Goal: Transaction & Acquisition: Purchase product/service

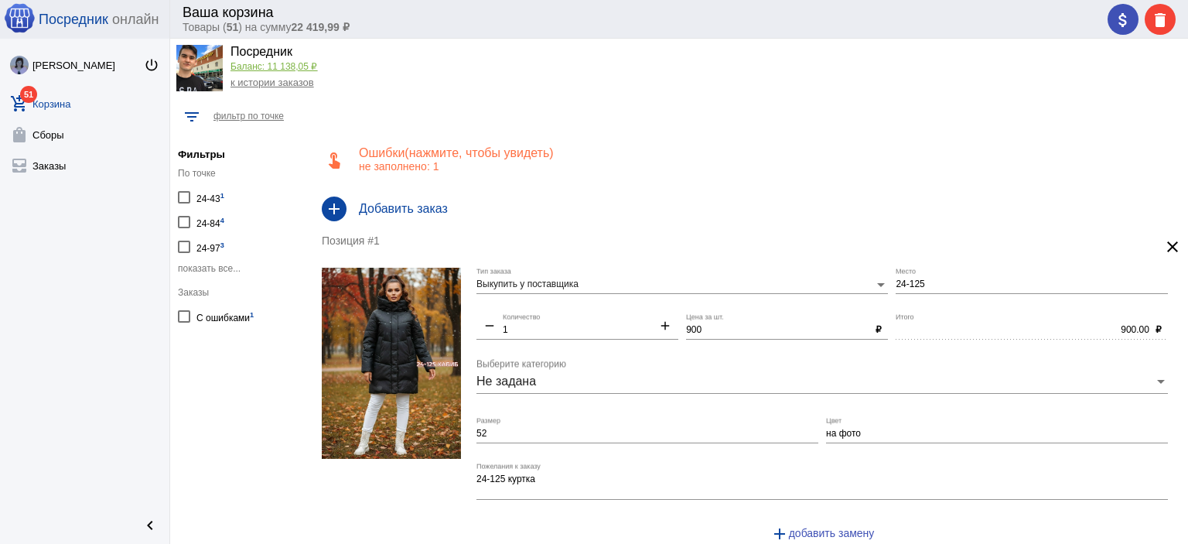
click at [393, 146] on h4 "Ошибки (показать) (нажмите, чтобы увидеть)" at bounding box center [767, 153] width 817 height 14
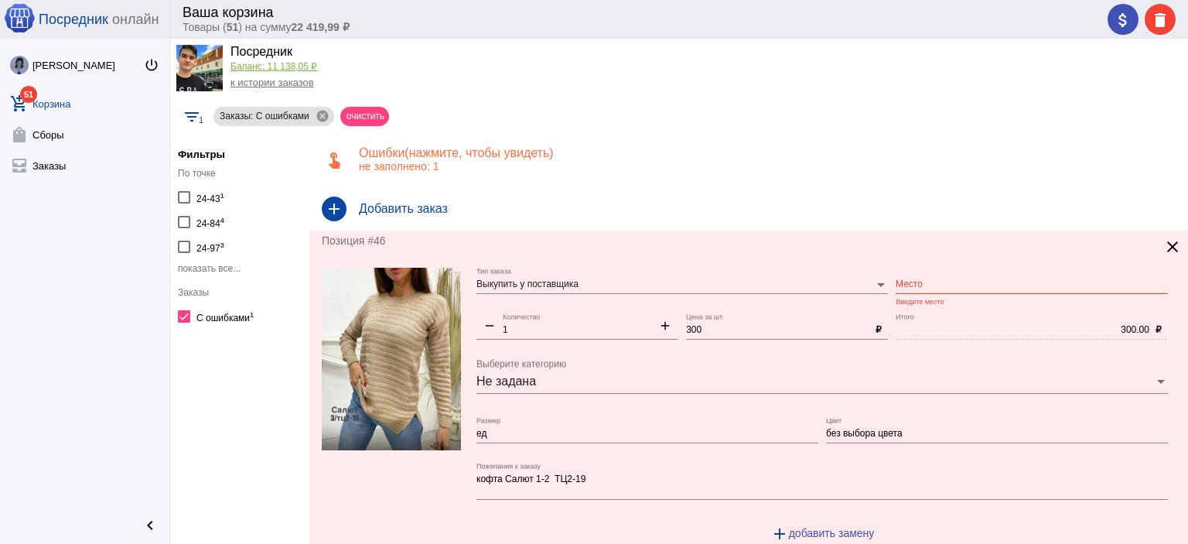
click at [918, 274] on div "Место" at bounding box center [1031, 281] width 272 height 26
type input "1-2"
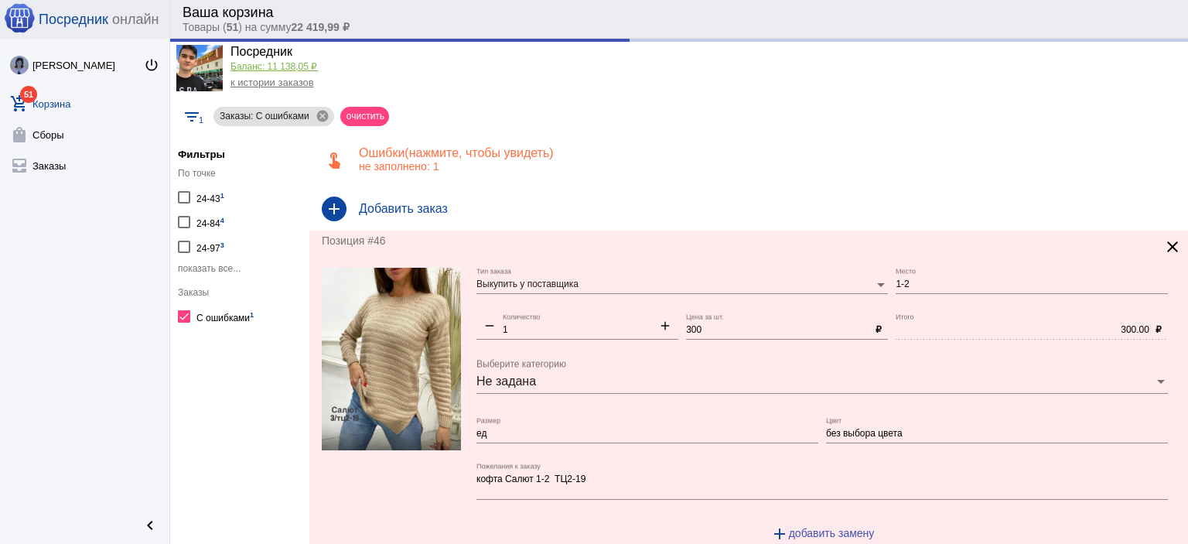
drag, startPoint x: 205, startPoint y: 370, endPoint x: 490, endPoint y: 252, distance: 308.9
click at [206, 370] on app-facets "Фильтры По точке 24-43 1 24-84 4 24-97 3 показать все... Заказы С ошибками 1" at bounding box center [239, 349] width 139 height 436
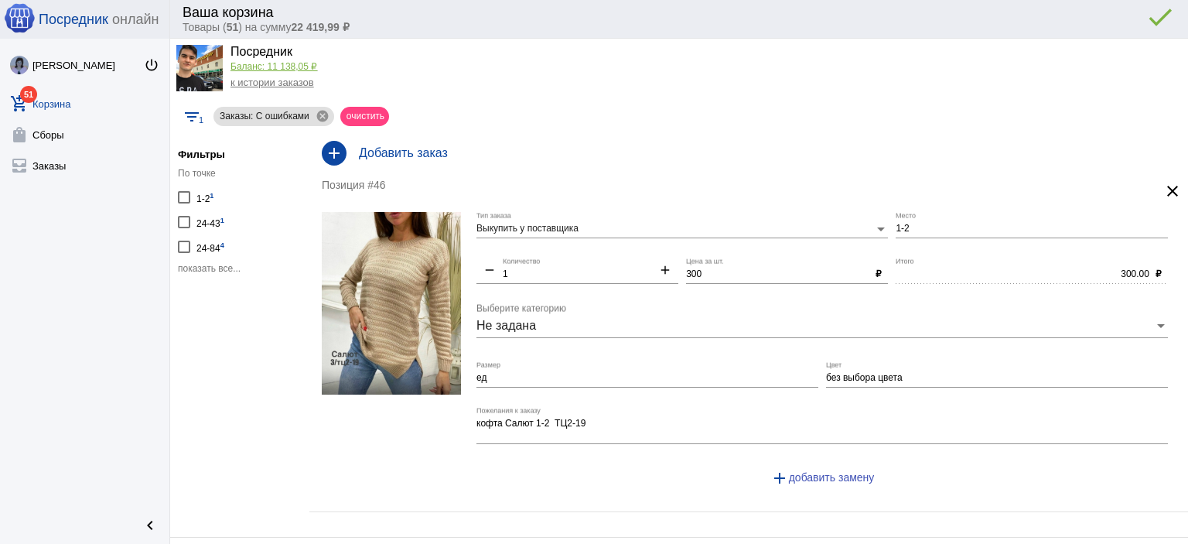
click at [189, 263] on span "показать все..." at bounding box center [209, 268] width 63 height 11
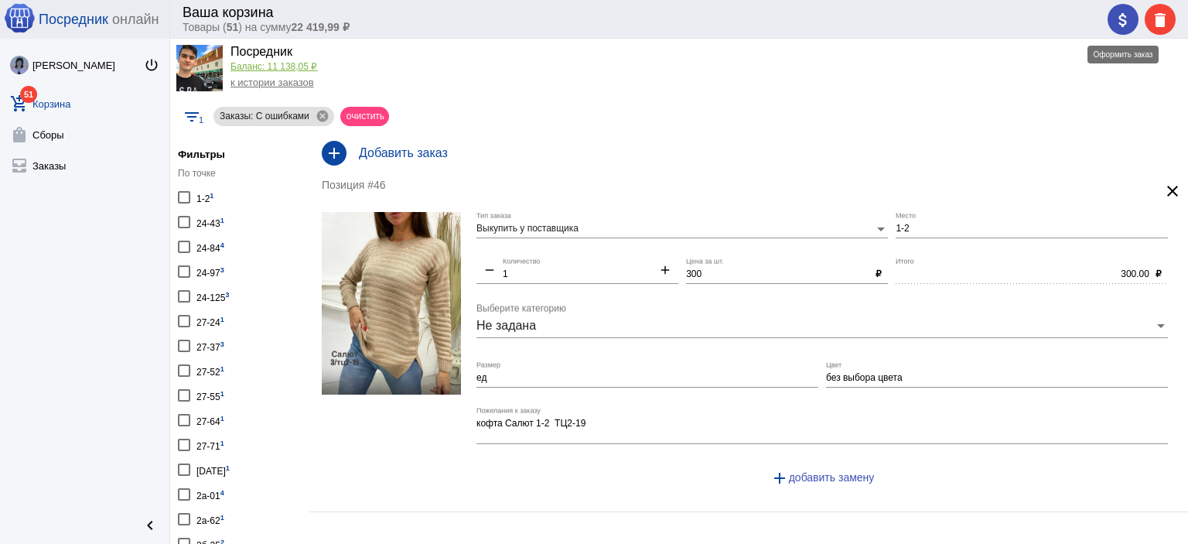
click at [1127, 6] on span "attach_money" at bounding box center [1122, 20] width 19 height 32
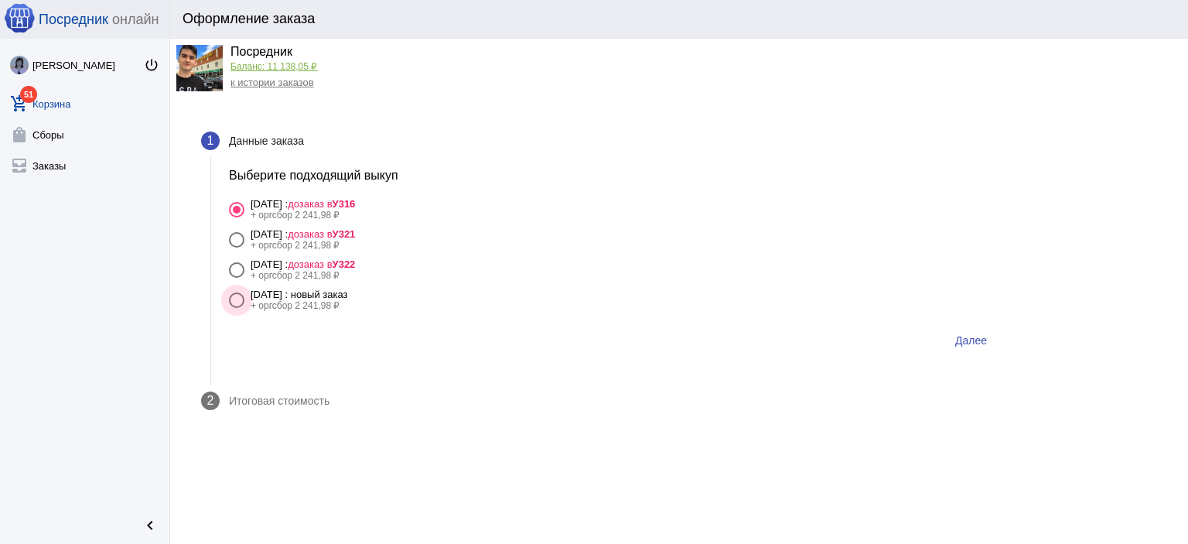
click at [414, 303] on label "7 октября Вторник : новый заказ + оргсбор 2 241,98 ₽" at bounding box center [614, 299] width 770 height 22
click at [237, 308] on input "7 октября Вторник : новый заказ + оргсбор 2 241,98 ₽" at bounding box center [236, 308] width 1 height 1
radio input "true"
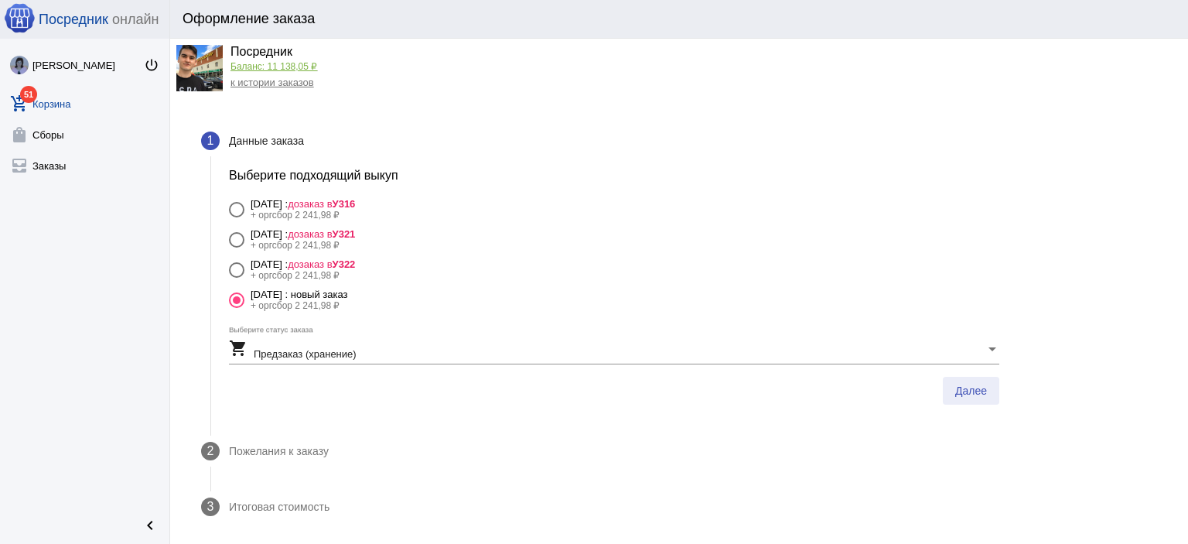
click at [971, 398] on button "Далее" at bounding box center [971, 391] width 56 height 28
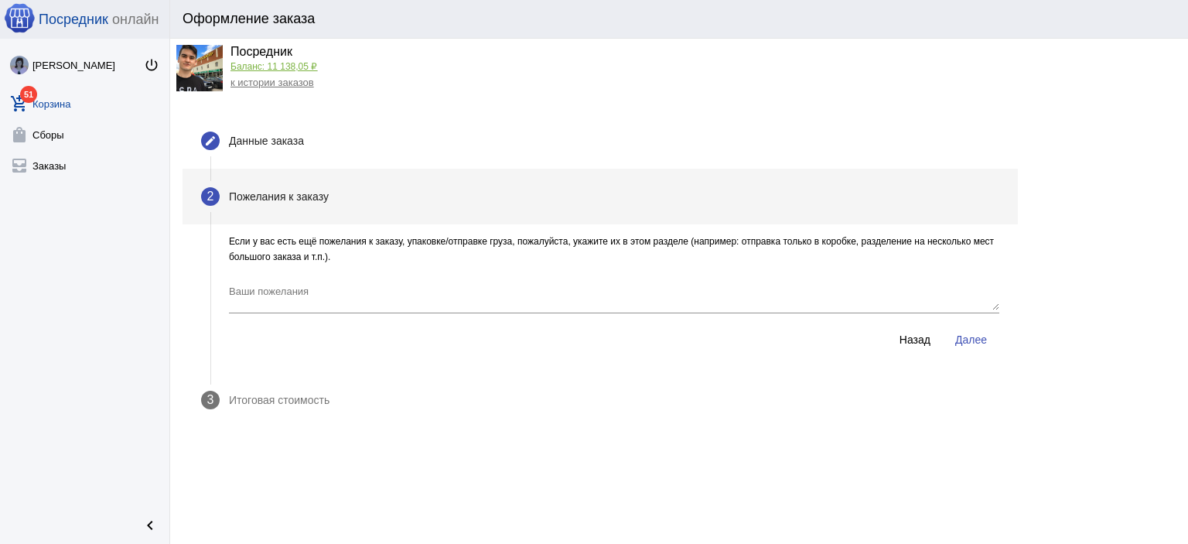
click at [980, 341] on span "Далее" at bounding box center [971, 339] width 32 height 12
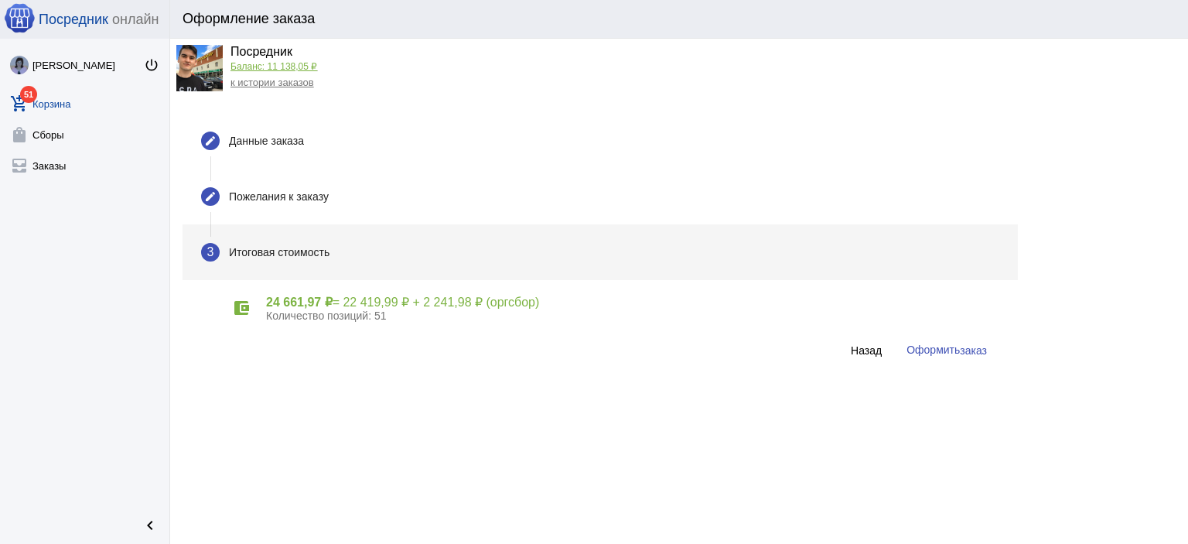
click at [951, 350] on span "Оформить заказ" at bounding box center [946, 349] width 80 height 12
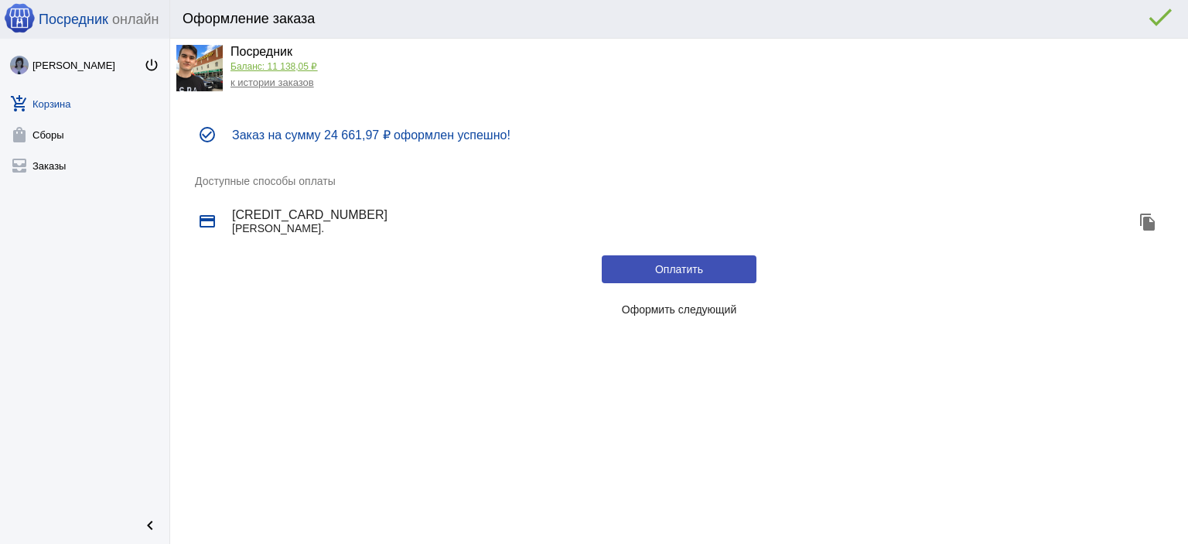
click at [694, 309] on span "Оформить следующий" at bounding box center [679, 309] width 115 height 12
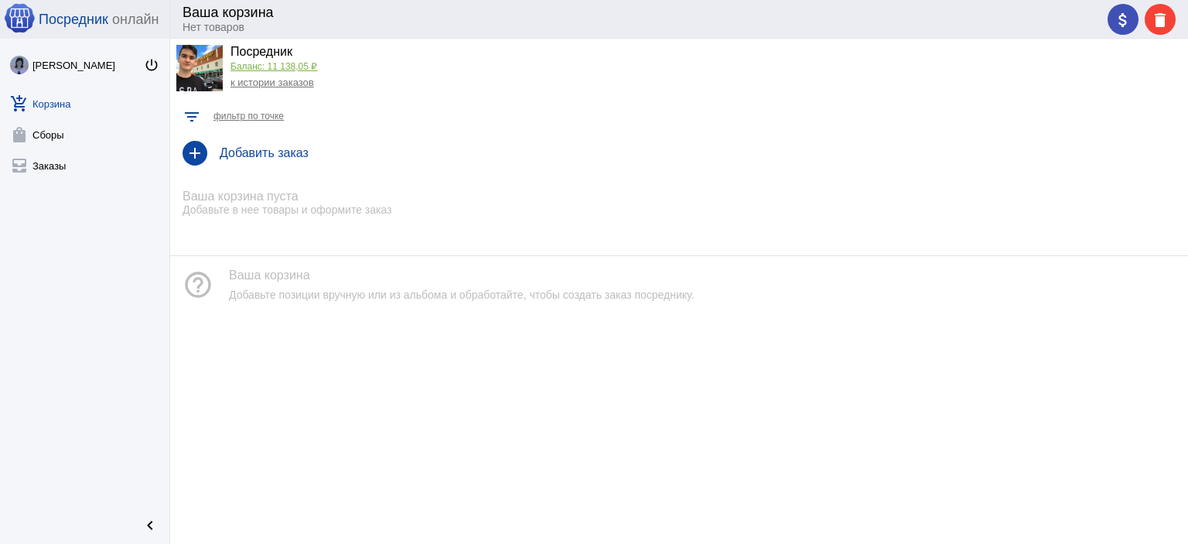
click at [252, 65] on link "Баланс: 11 138,05 ₽" at bounding box center [273, 66] width 87 height 11
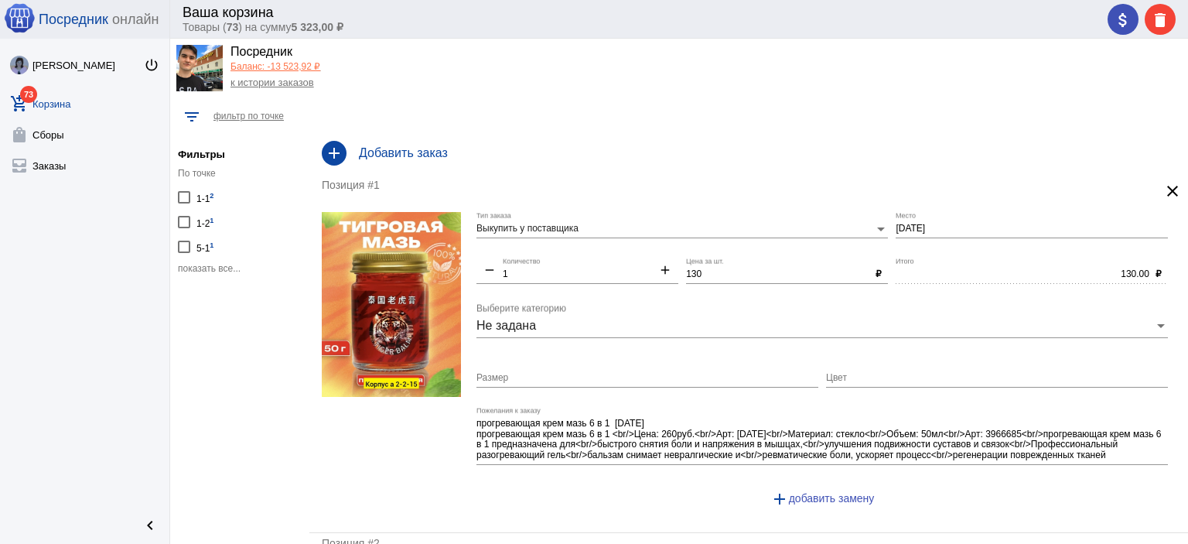
click at [226, 264] on span "показать все..." at bounding box center [209, 268] width 63 height 11
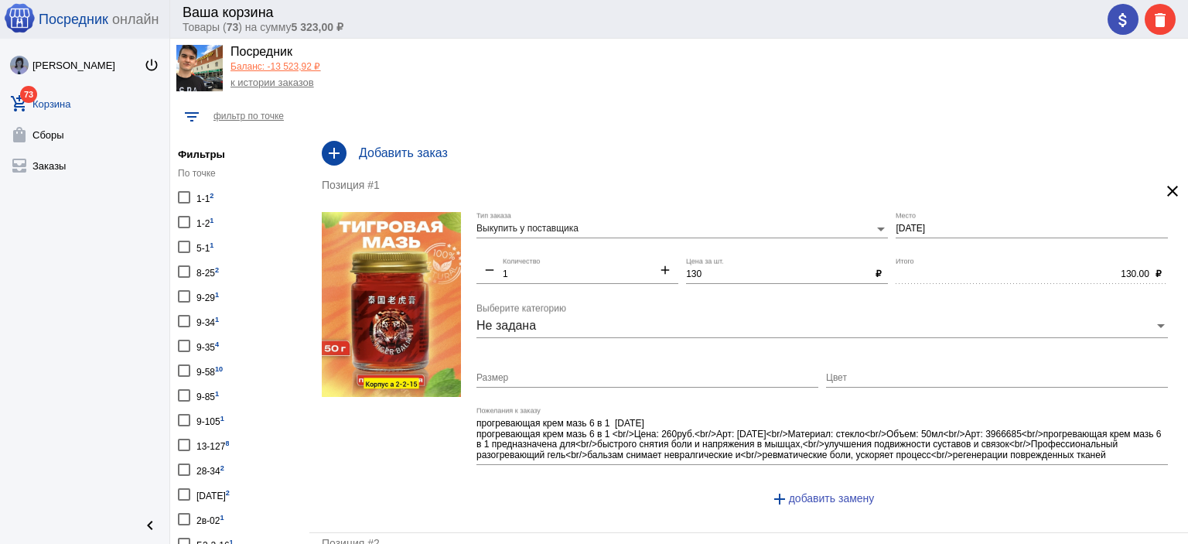
click at [207, 253] on div "5-1 1" at bounding box center [204, 246] width 17 height 21
checkbox input "true"
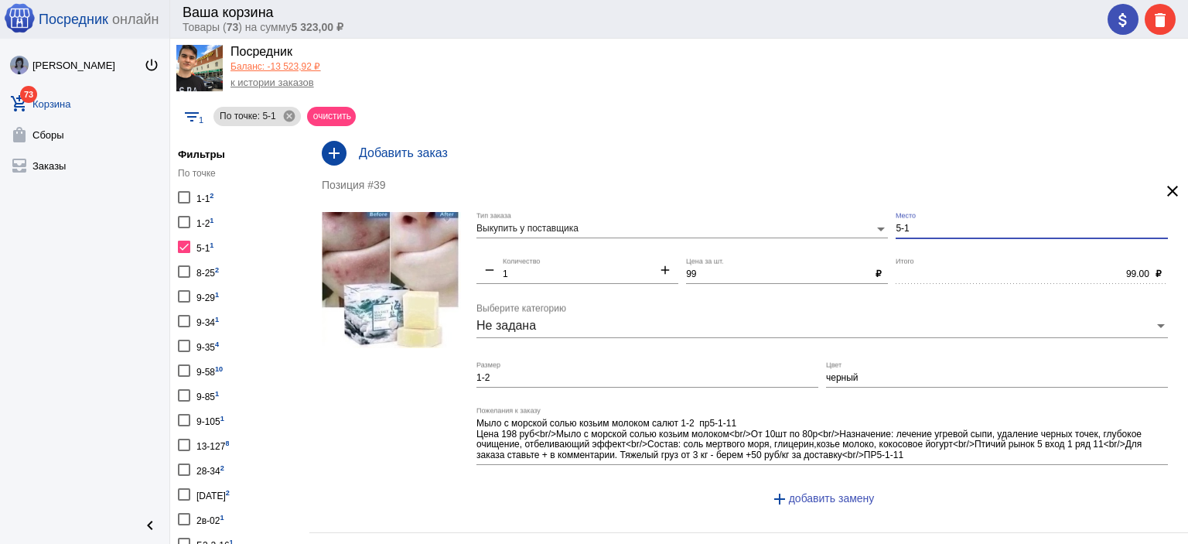
drag, startPoint x: 909, startPoint y: 223, endPoint x: 879, endPoint y: 223, distance: 29.4
click at [879, 223] on div "Выкупить у поставщика Тип заказа 5-1 Место remove 1 Количество add 99 Цена за ш…" at bounding box center [825, 366] width 699 height 308
type input "1-2"
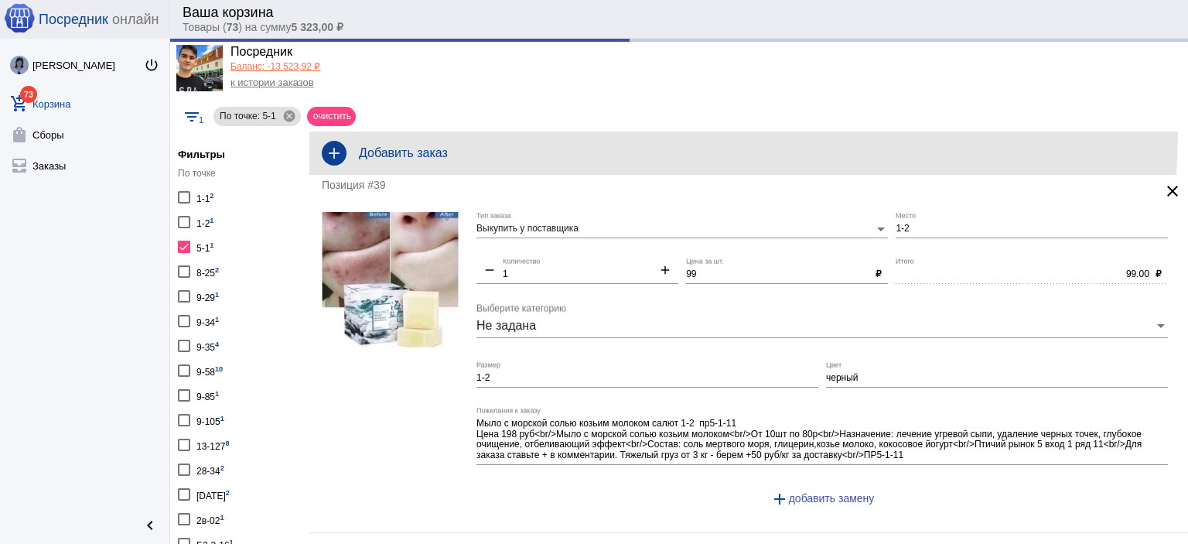
click at [604, 131] on div "add Добавить заказ" at bounding box center [748, 152] width 878 height 43
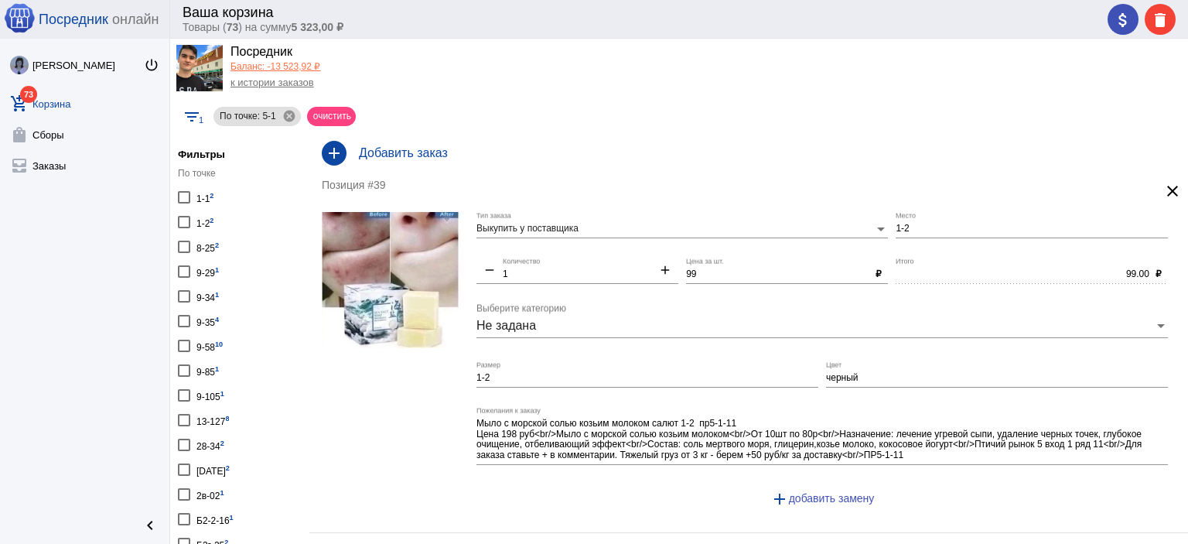
click at [66, 106] on link "add_shopping_cart 73 Корзина" at bounding box center [84, 100] width 169 height 31
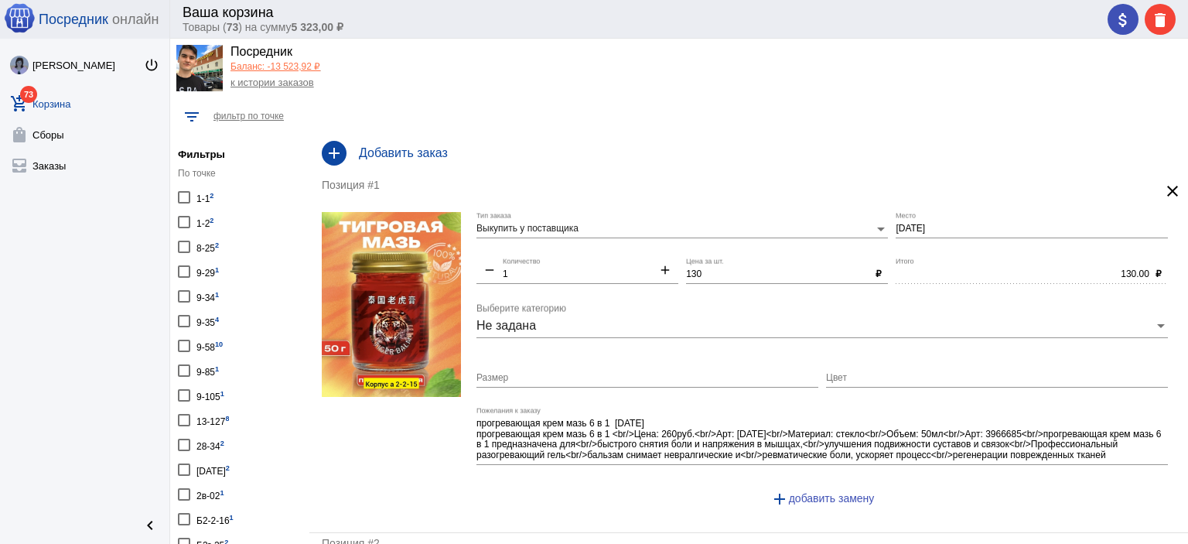
click at [199, 199] on div "1-1 2" at bounding box center [204, 196] width 17 height 21
checkbox input "true"
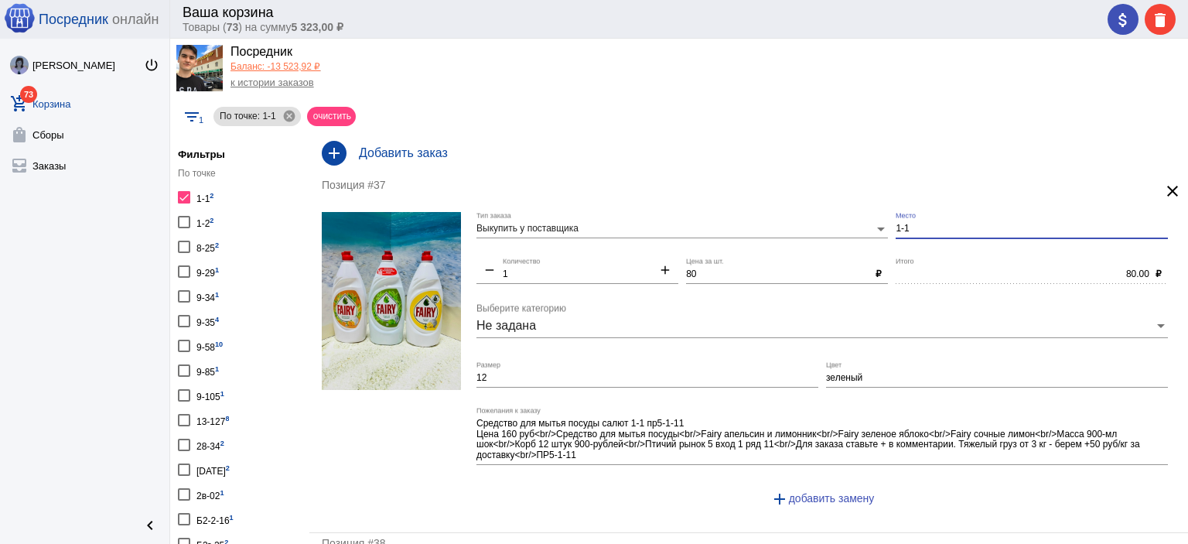
drag, startPoint x: 974, startPoint y: 227, endPoint x: 817, endPoint y: 213, distance: 158.4
click at [823, 216] on div "Выкупить у поставщика Тип заказа 1-1 Место remove 1 Количество add 80 Цена за ш…" at bounding box center [825, 366] width 699 height 308
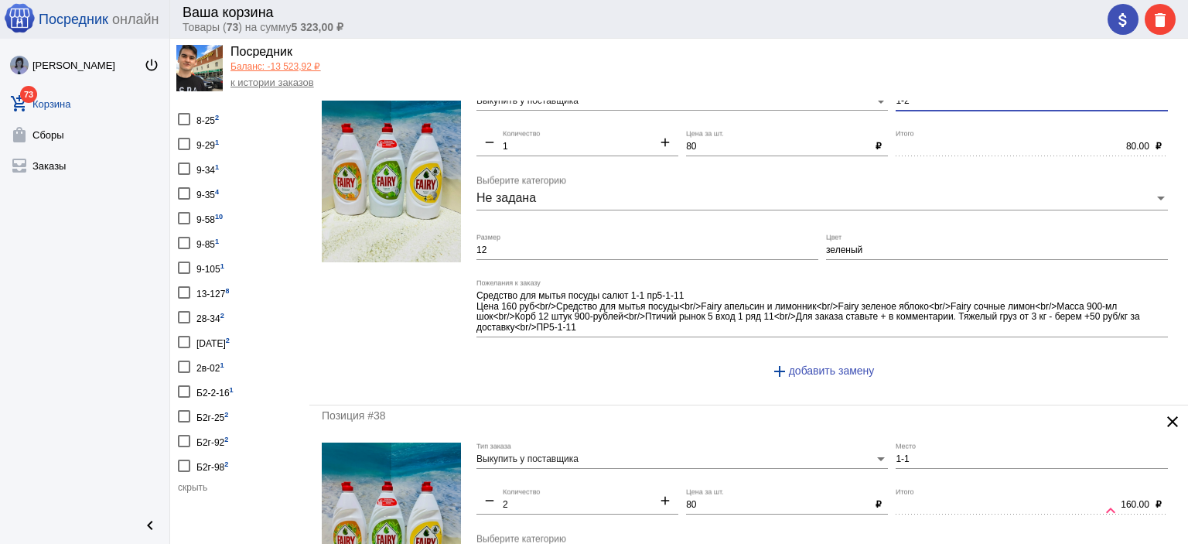
scroll to position [155, 0]
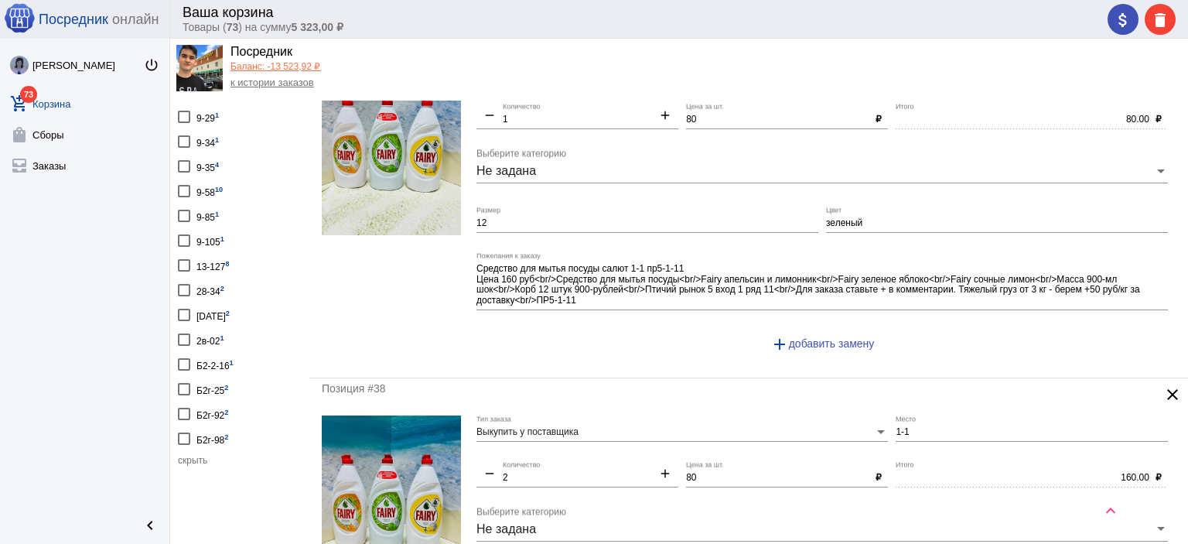
type input "1-2"
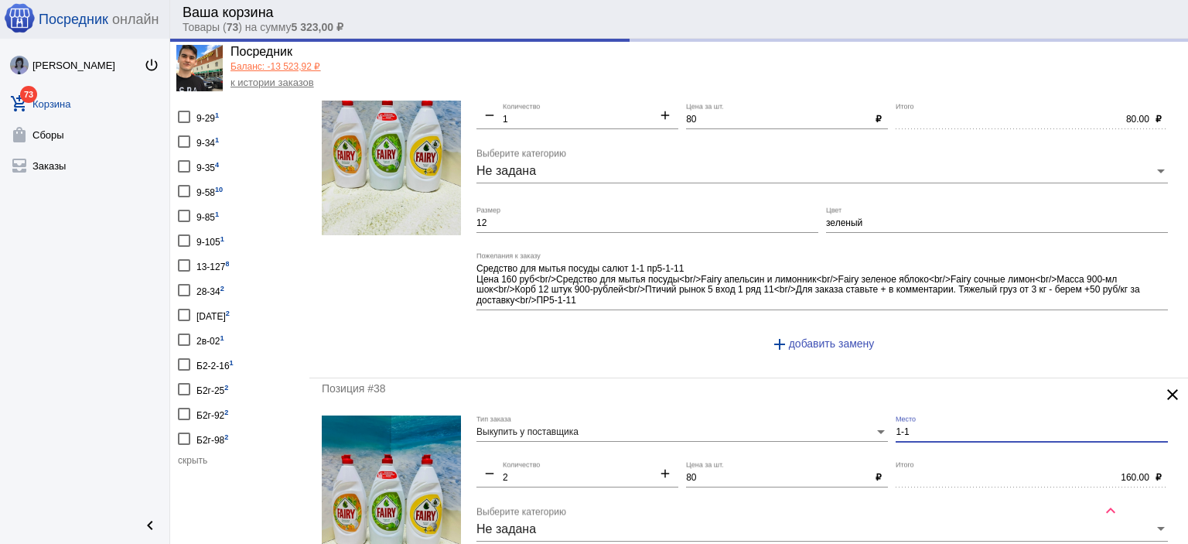
drag, startPoint x: 928, startPoint y: 428, endPoint x: 854, endPoint y: 429, distance: 74.2
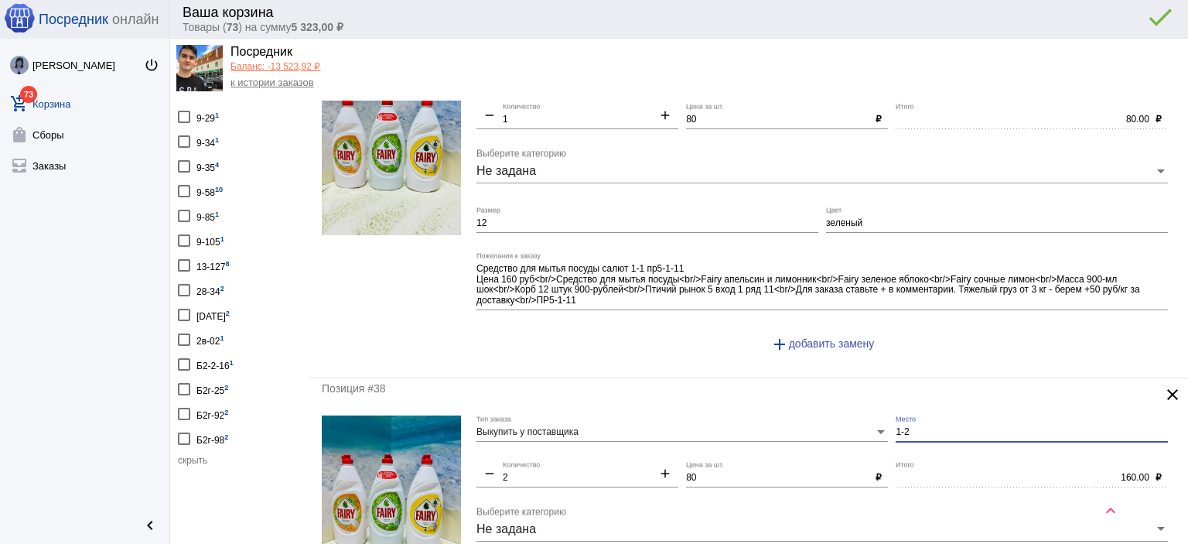
type input "1-2"
click at [130, 401] on div "[PERSON_NAME] power_settings_new add_shopping_cart 73 Корзина shopping_bag Сбор…" at bounding box center [84, 272] width 169 height 466
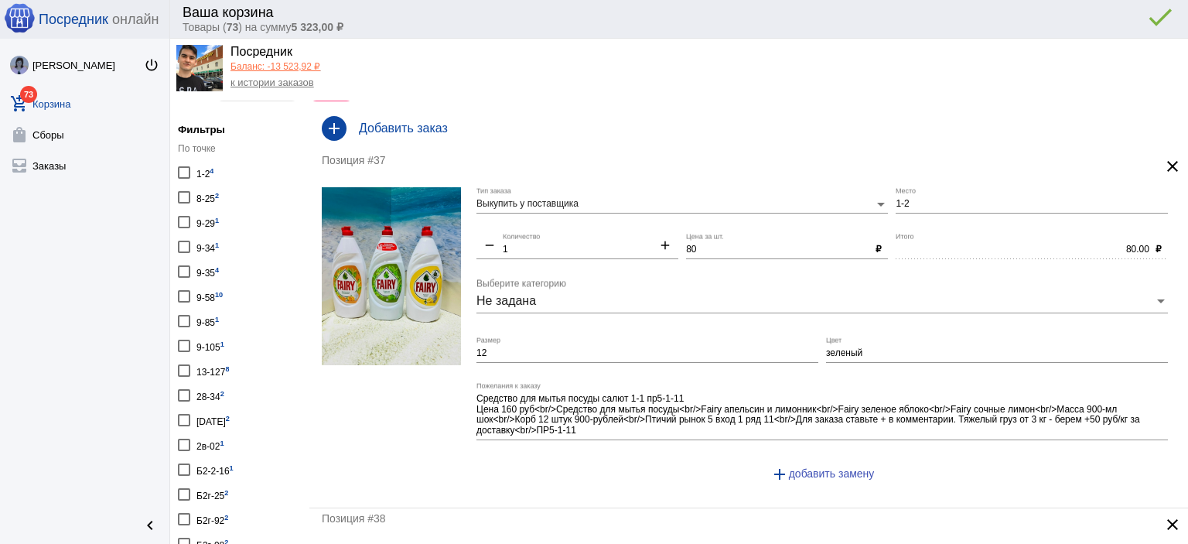
scroll to position [0, 0]
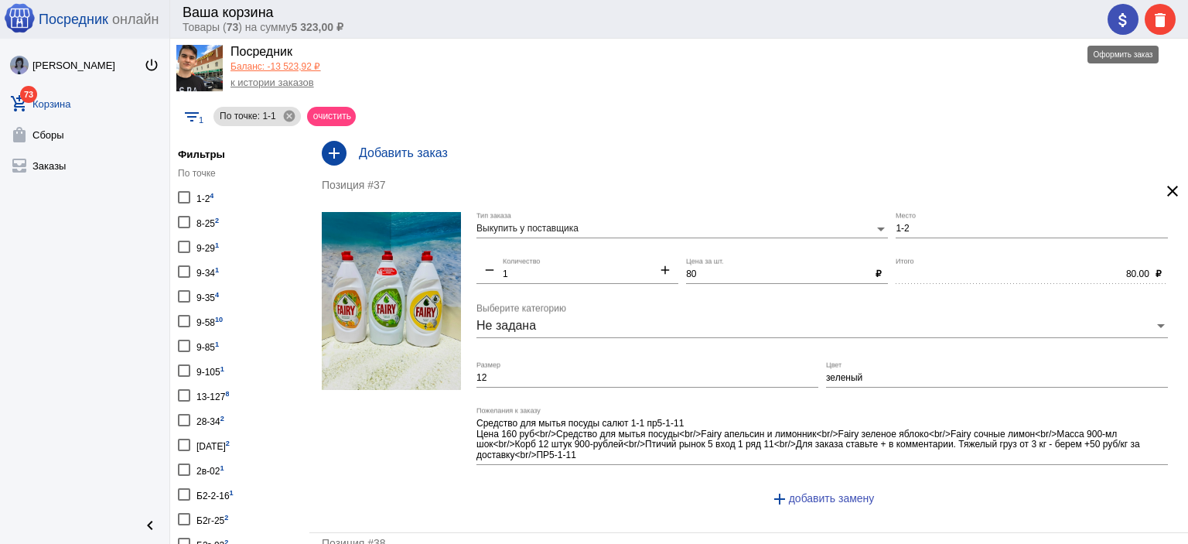
click at [1120, 22] on mat-icon "attach_money" at bounding box center [1122, 20] width 19 height 19
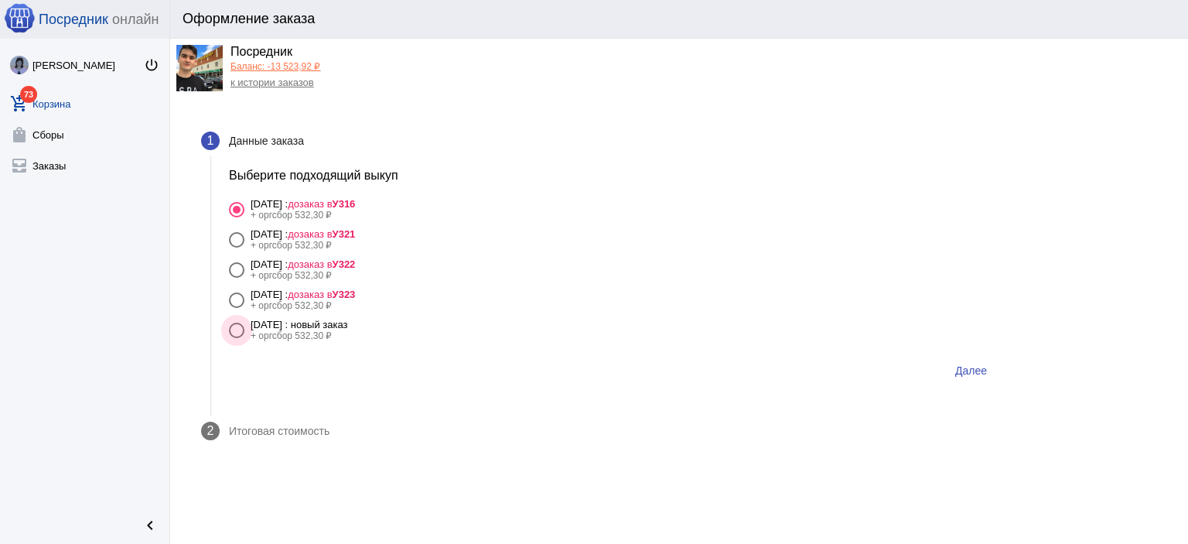
click at [348, 322] on div "[DATE] : новый заказ" at bounding box center [299, 325] width 97 height 12
click at [237, 338] on input "[DATE] : новый заказ + оргсбор 532,30 ₽" at bounding box center [236, 338] width 1 height 1
radio input "true"
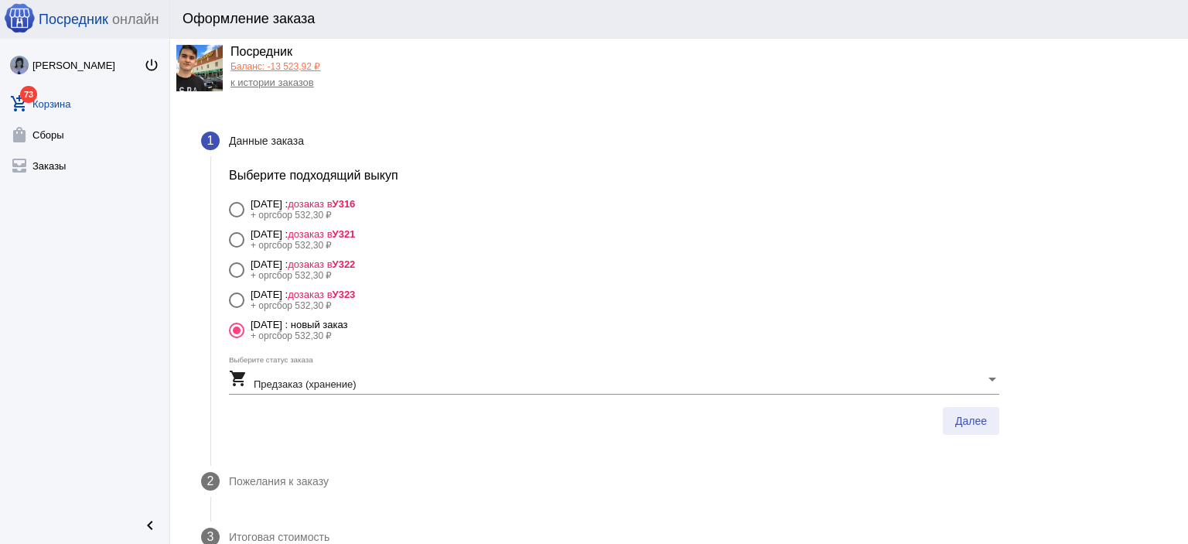
click at [974, 421] on span "Далее" at bounding box center [971, 420] width 32 height 12
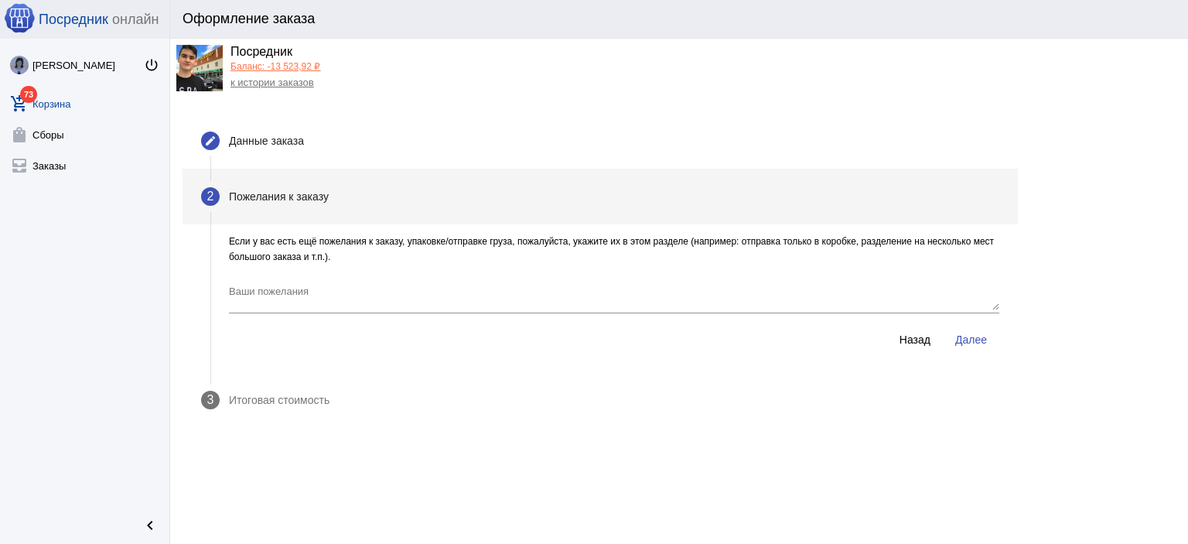
click at [976, 334] on span "Далее" at bounding box center [971, 339] width 32 height 12
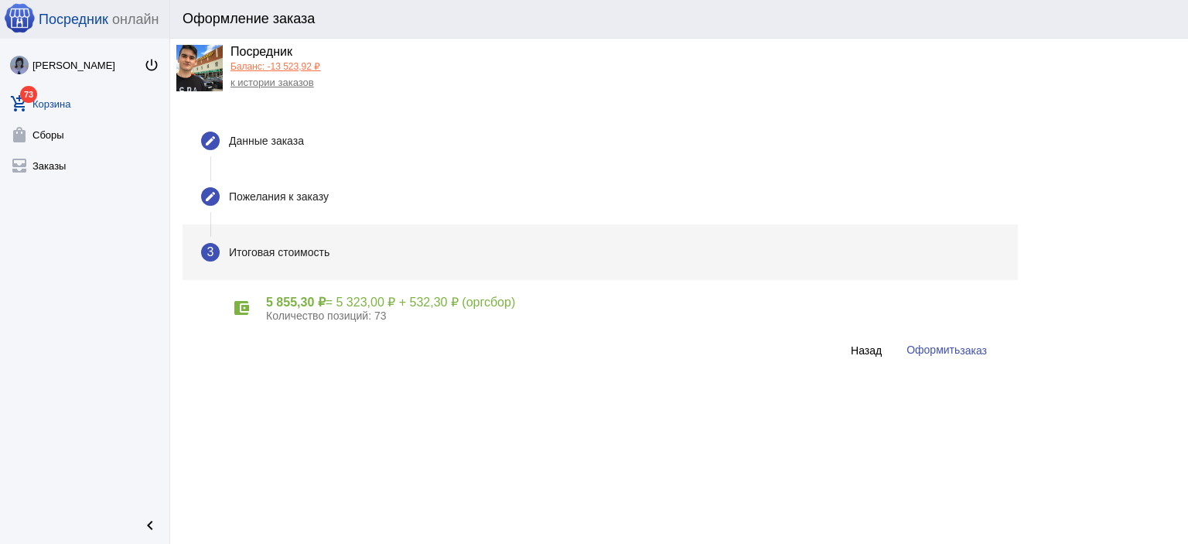
click at [953, 346] on span "Оформить заказ" at bounding box center [946, 349] width 80 height 12
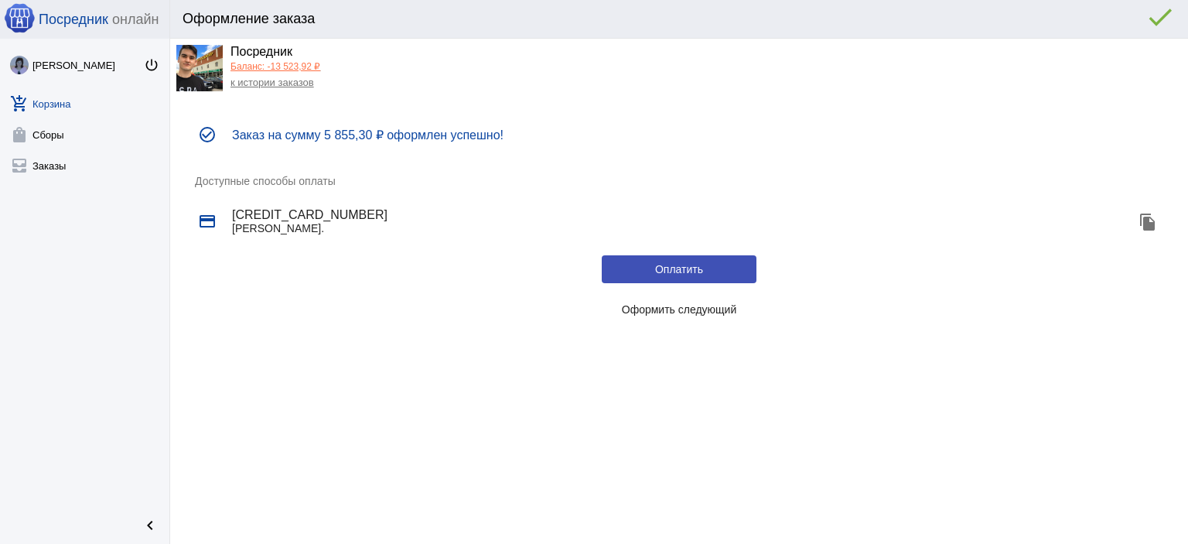
click at [701, 309] on span "Оформить следующий" at bounding box center [679, 309] width 115 height 12
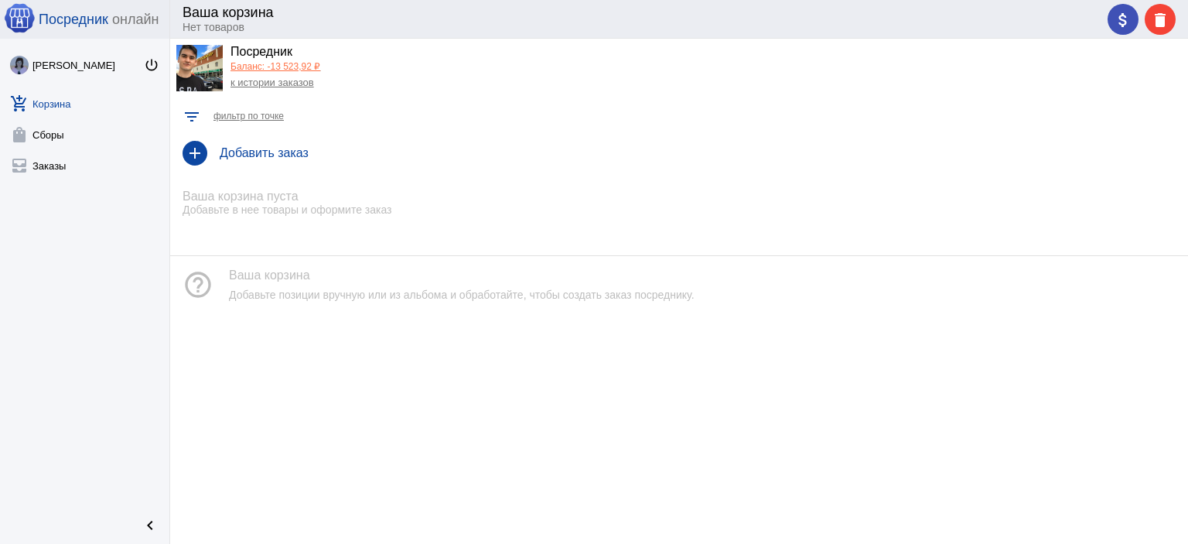
click at [290, 61] on link "Баланс: -13 523,92 ₽" at bounding box center [275, 66] width 90 height 11
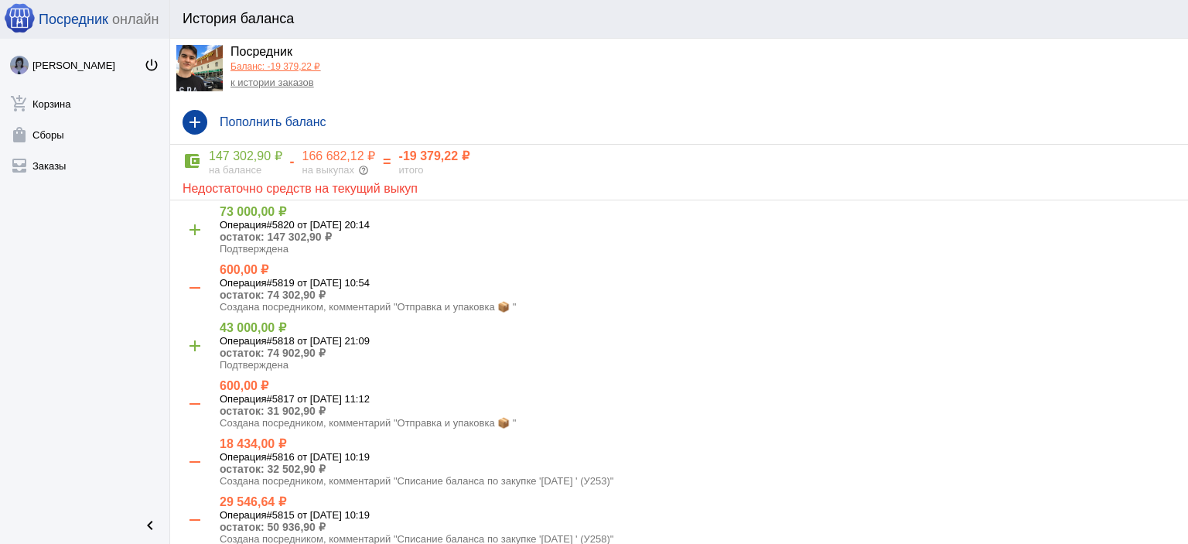
click at [266, 79] on link "к истории заказов" at bounding box center [272, 83] width 84 height 12
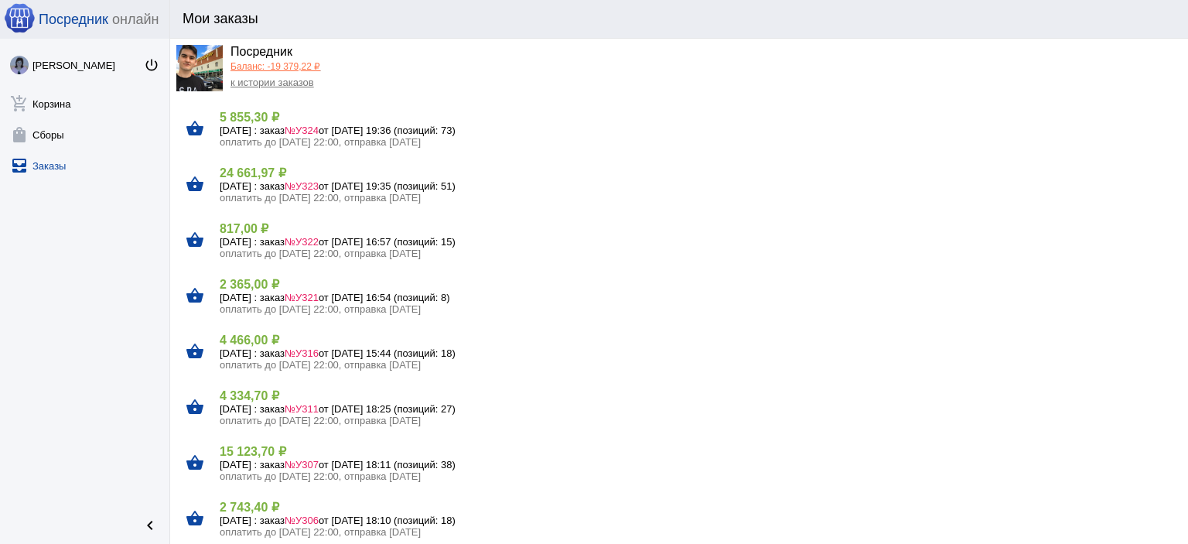
click at [272, 165] on h4 "24 661,97 ₽" at bounding box center [698, 172] width 956 height 15
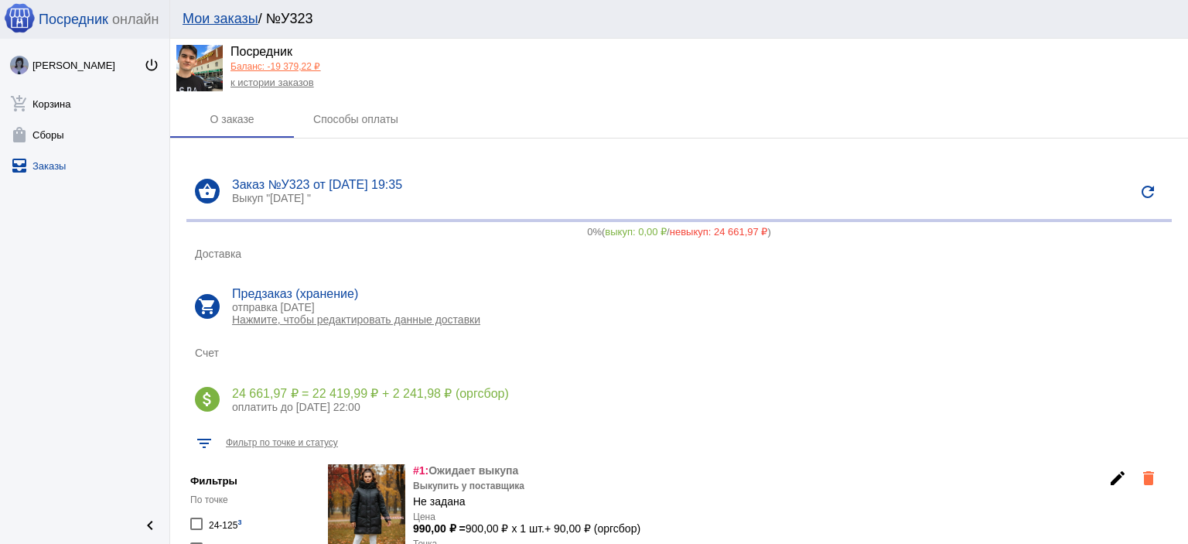
click at [247, 86] on link "к истории заказов" at bounding box center [272, 83] width 84 height 12
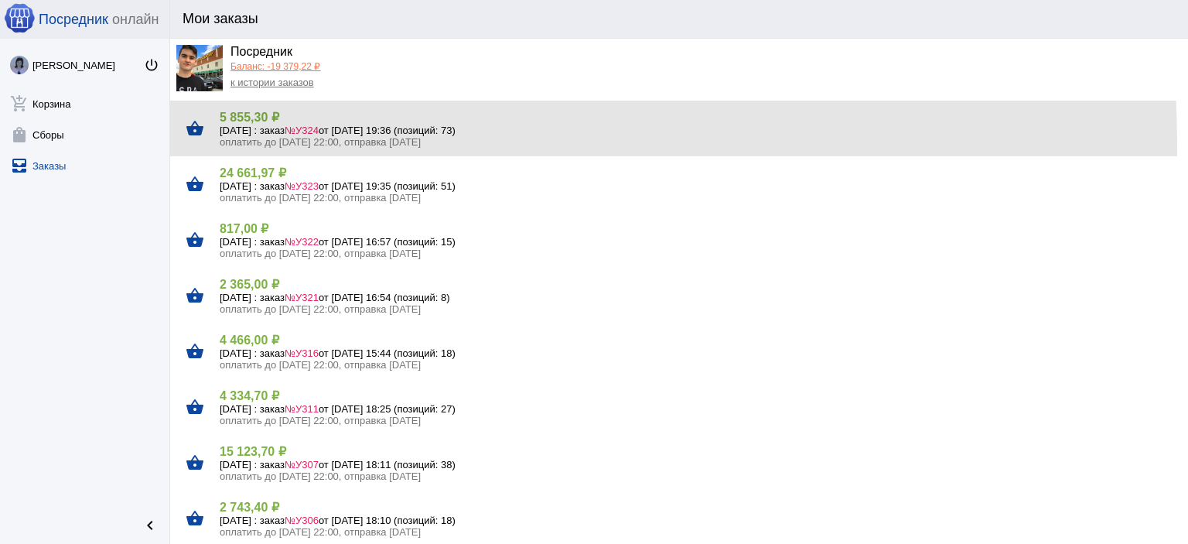
click at [268, 145] on span "оплатить до [DATE] 22:00, отправка [DATE]" at bounding box center [320, 142] width 201 height 12
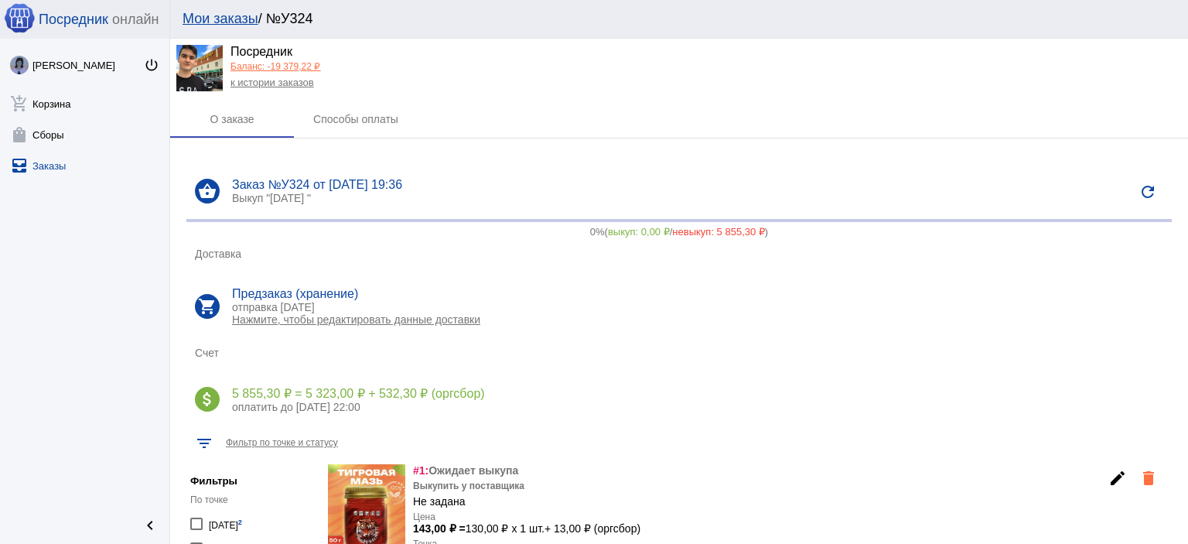
click at [255, 86] on link "к истории заказов" at bounding box center [272, 83] width 84 height 12
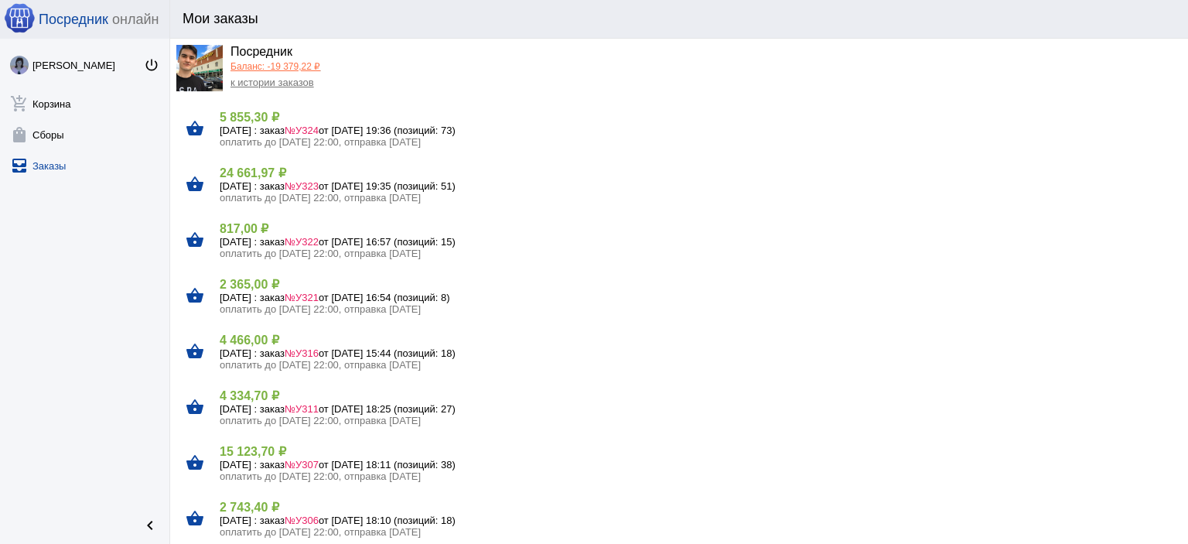
click at [258, 69] on link "Баланс: -19 379,22 ₽" at bounding box center [275, 66] width 90 height 11
